Goal: Navigation & Orientation: Understand site structure

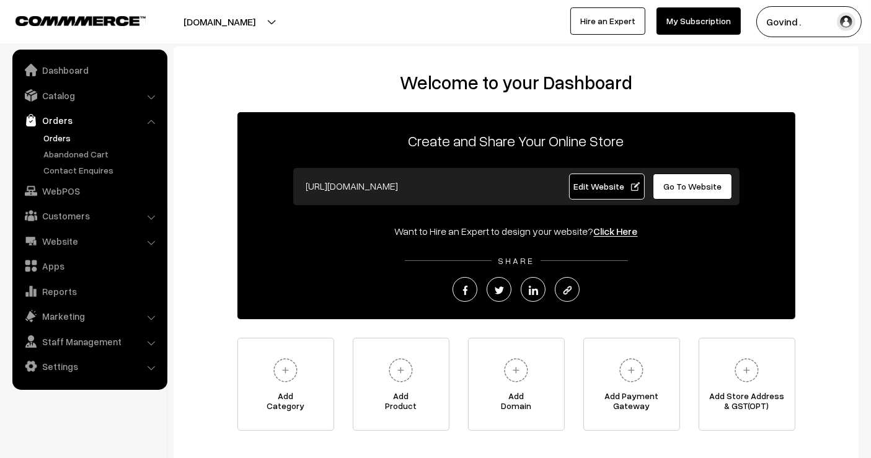
click at [56, 137] on link "Orders" at bounding box center [101, 137] width 123 height 13
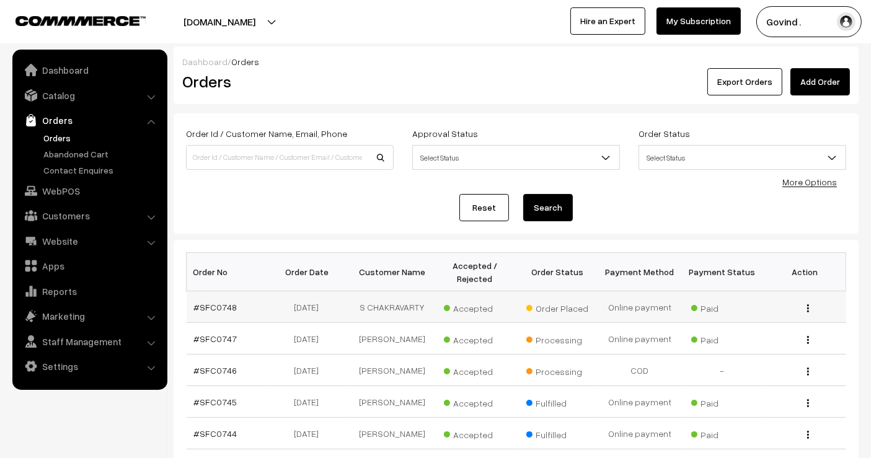
click at [807, 304] on img "button" at bounding box center [808, 308] width 2 height 8
click at [750, 318] on link "View" at bounding box center [752, 325] width 105 height 27
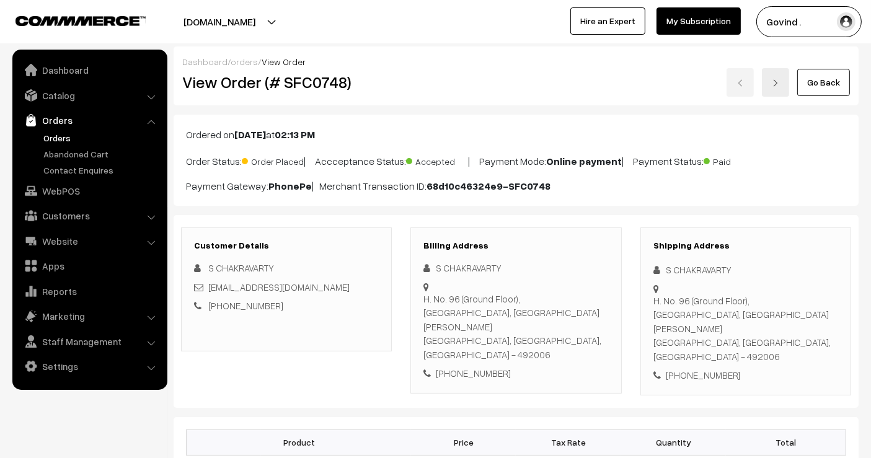
click at [804, 0] on html "Thank you for showing interest. Our team will call you shortly. Close shopforco…" at bounding box center [435, 229] width 871 height 458
click at [831, 91] on link "Go Back" at bounding box center [823, 82] width 53 height 27
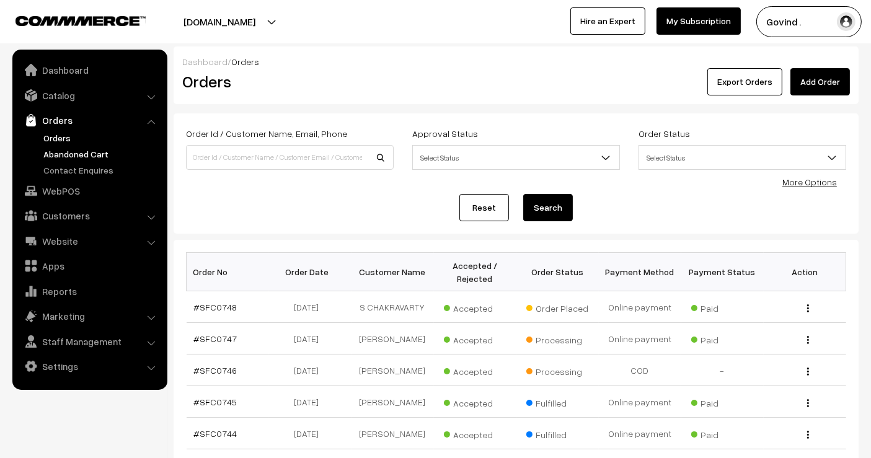
click at [72, 151] on link "Abandoned Cart" at bounding box center [101, 153] width 123 height 13
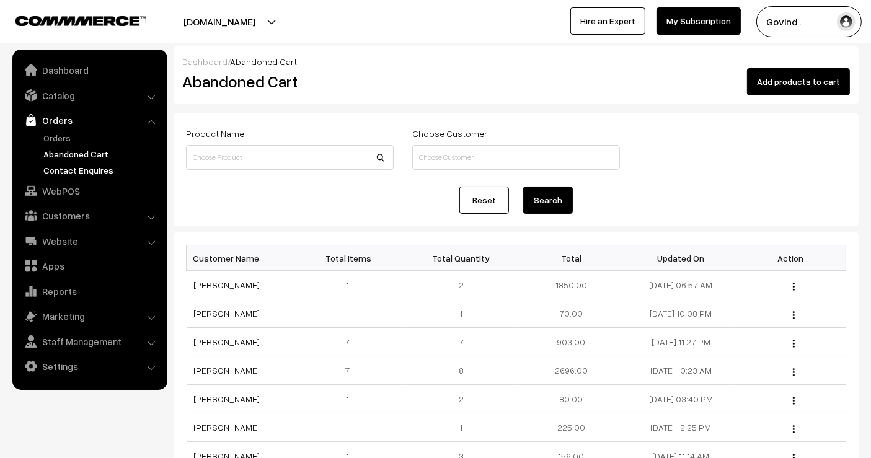
click at [74, 167] on link "Contact Enquires" at bounding box center [101, 170] width 123 height 13
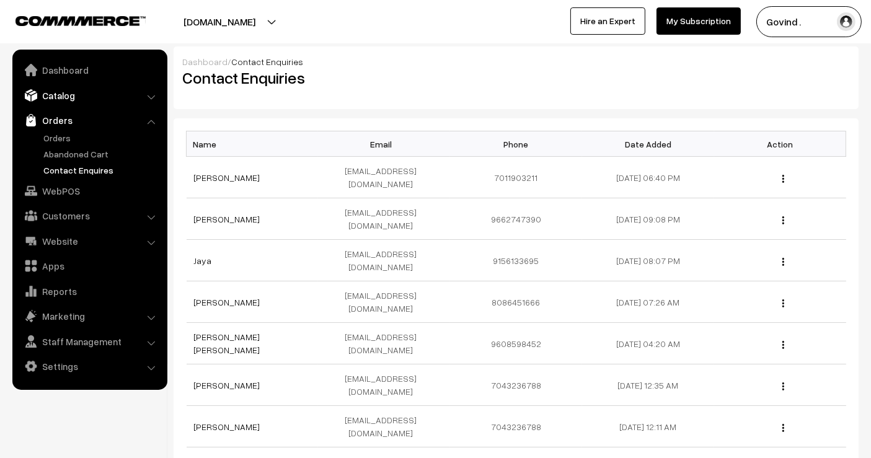
click at [67, 93] on link "Catalog" at bounding box center [88, 95] width 147 height 22
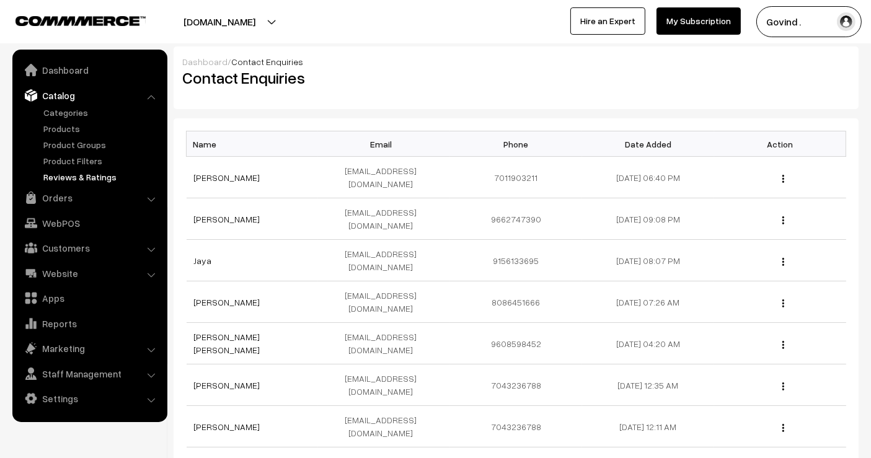
click at [71, 178] on link "Reviews & Ratings" at bounding box center [101, 176] width 123 height 13
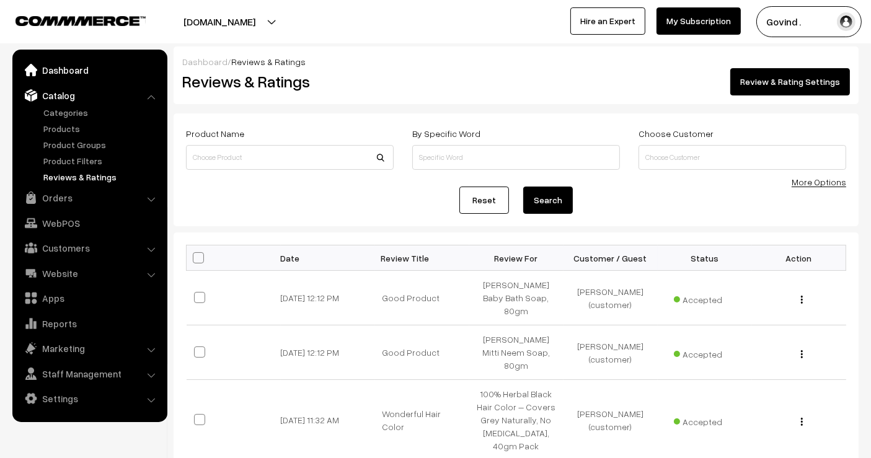
click at [72, 59] on link "Dashboard" at bounding box center [88, 70] width 147 height 22
